Goal: Task Accomplishment & Management: Manage account settings

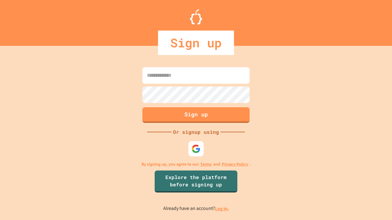
click at [222, 209] on link "Log in." at bounding box center [222, 209] width 14 height 6
